Goal: Leave review/rating

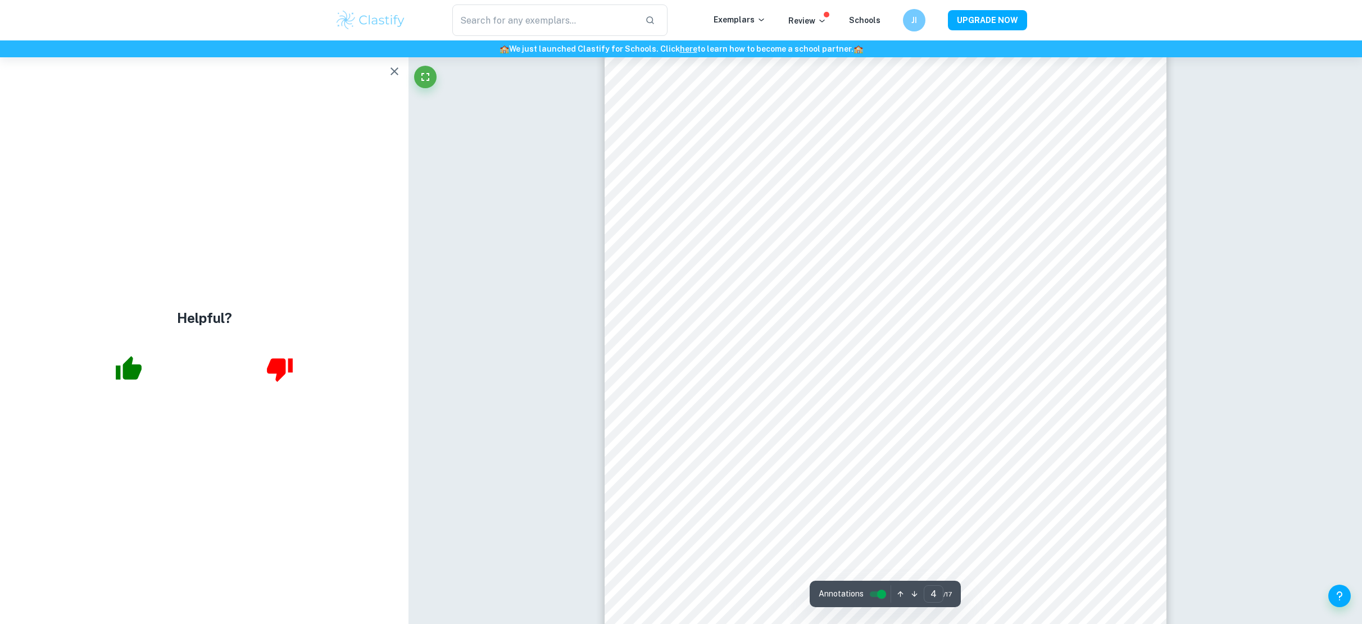
scroll to position [2578, 0]
type input "5"
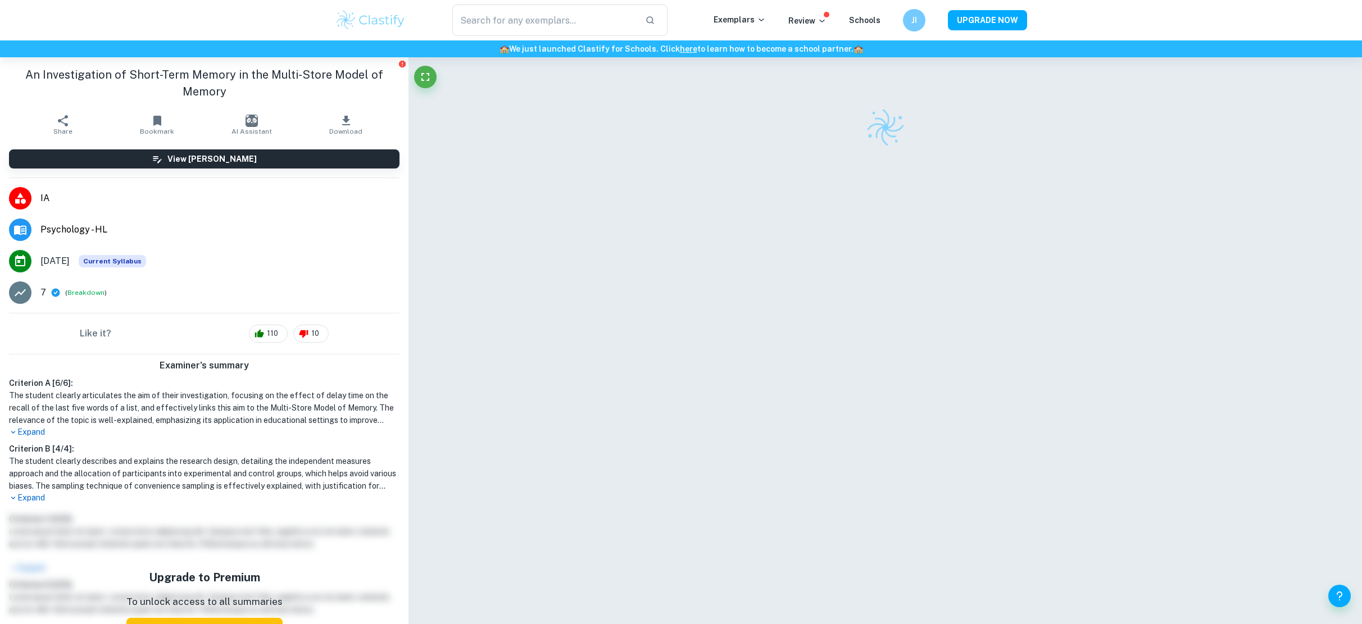
scroll to position [48, 0]
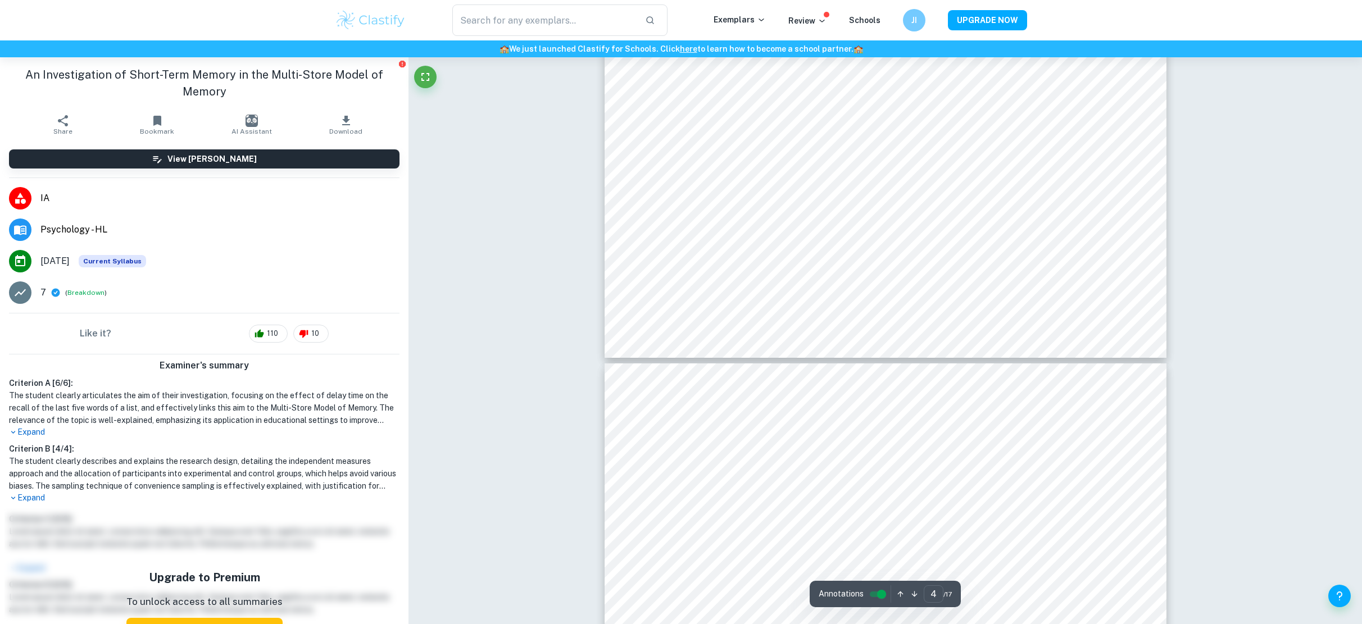
type input "5"
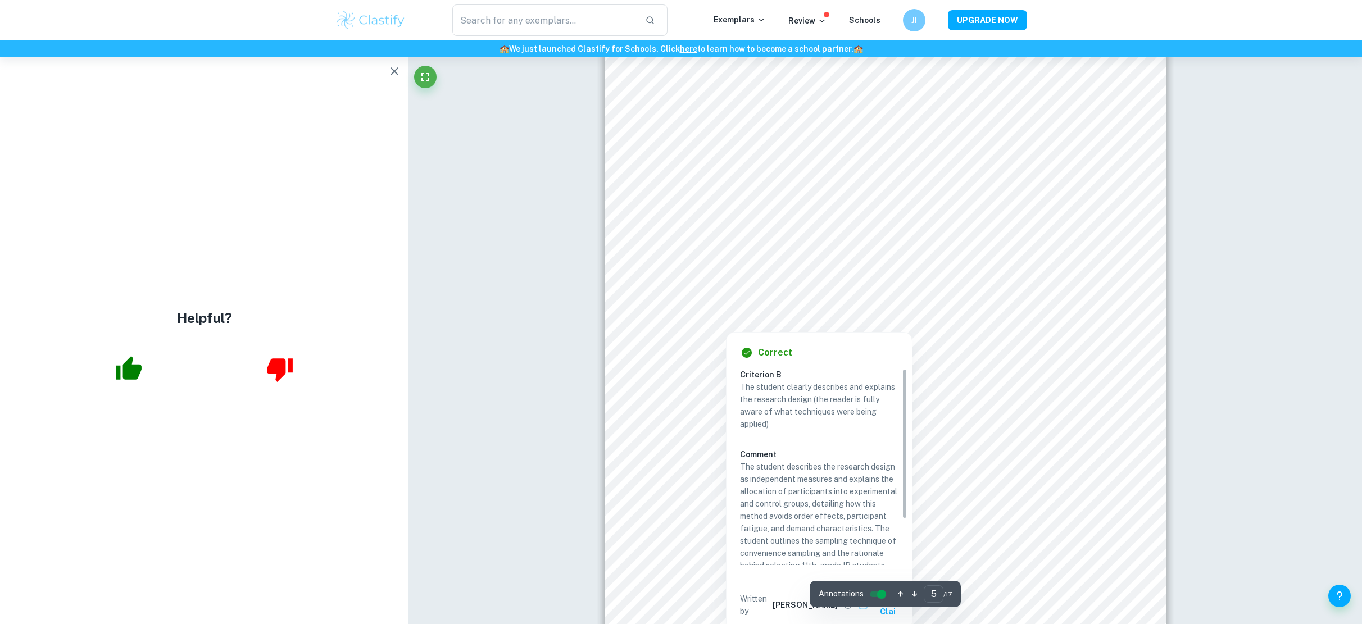
scroll to position [3065, 0]
click at [715, 319] on div at bounding box center [725, 318] width 111 height 24
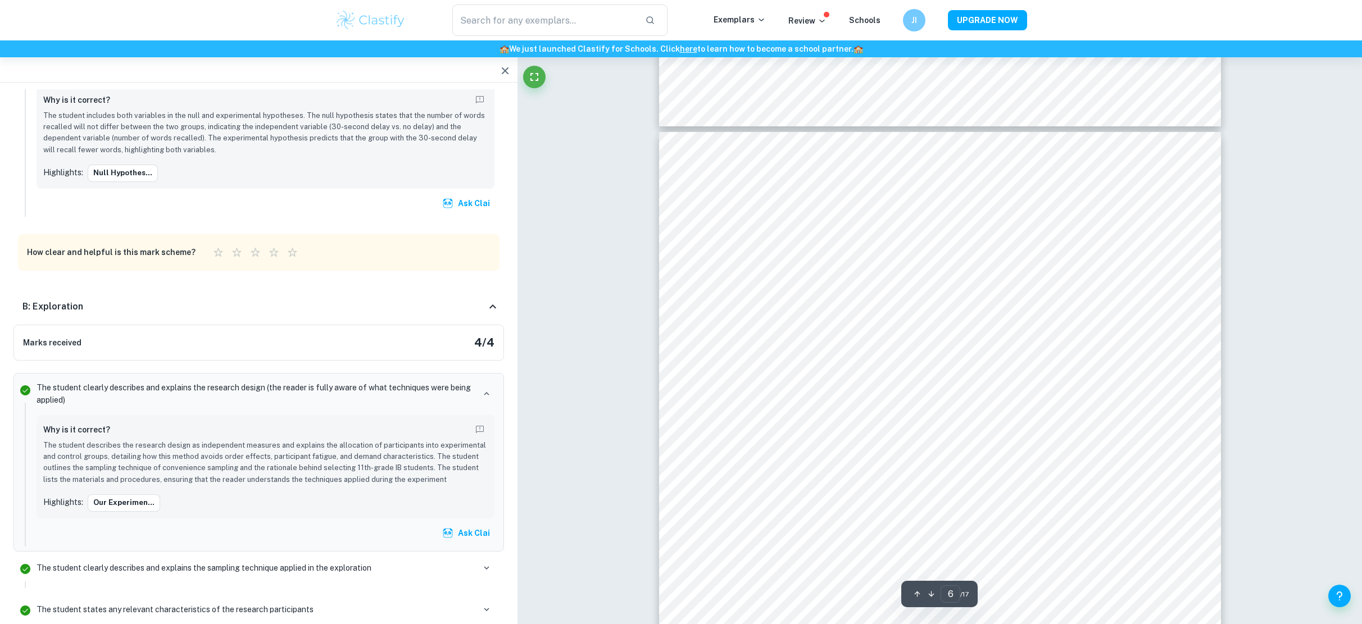
scroll to position [3606, 0]
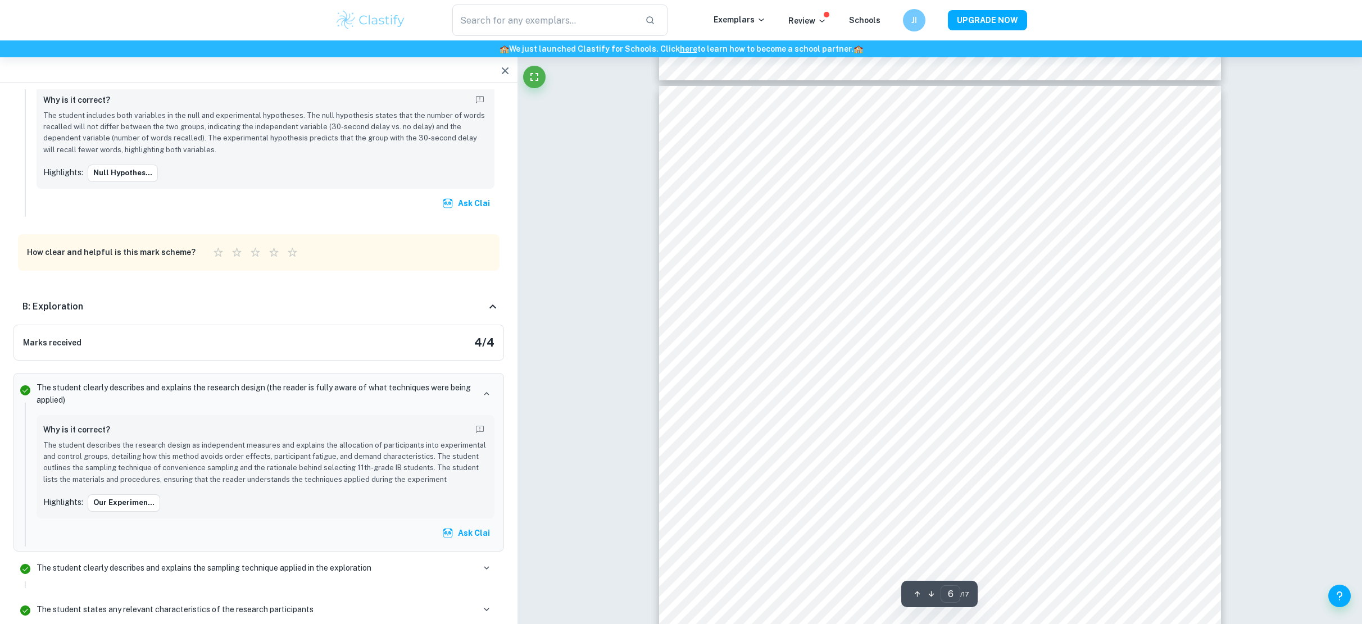
type input "5"
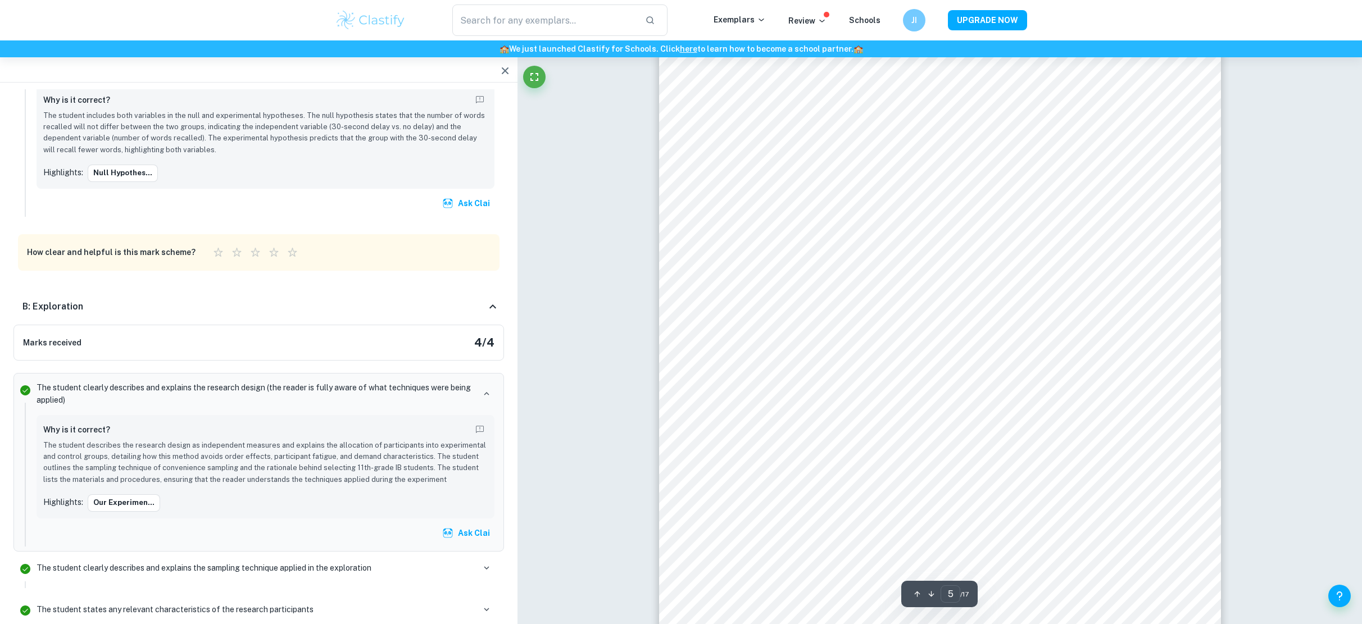
scroll to position [2964, 0]
